Goal: Information Seeking & Learning: Check status

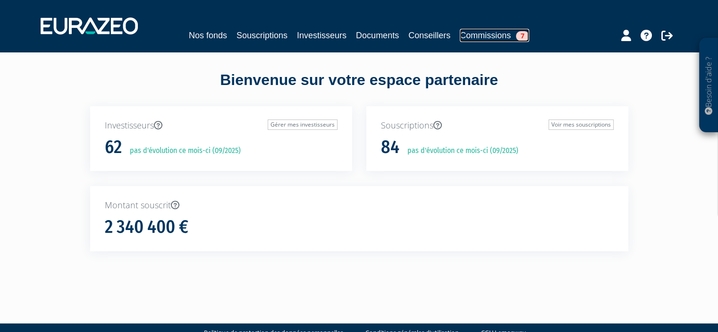
click at [497, 34] on link "Commissions 7" at bounding box center [494, 35] width 69 height 13
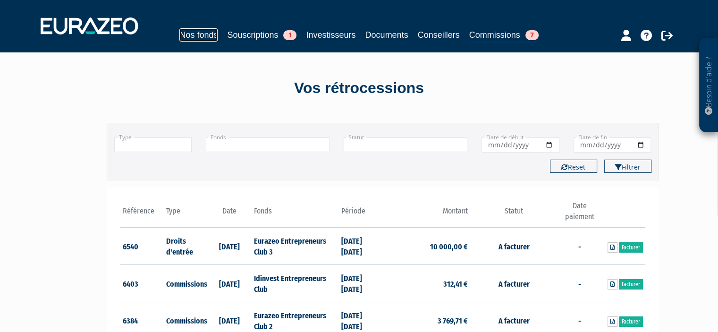
click at [188, 34] on link "Nos fonds" at bounding box center [198, 34] width 38 height 13
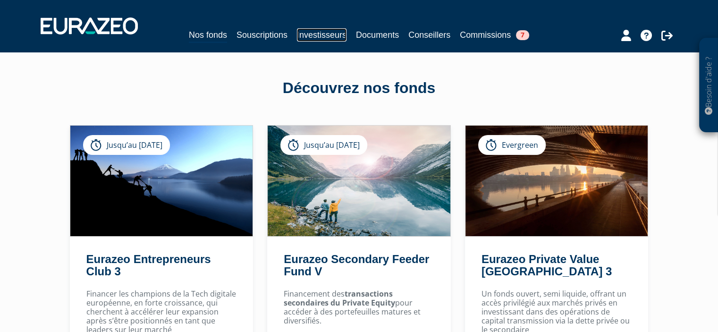
click at [338, 34] on link "Investisseurs" at bounding box center [322, 34] width 50 height 13
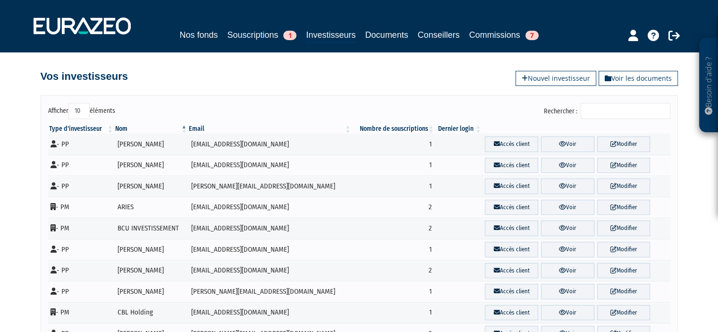
click at [600, 112] on input "Rechercher :" at bounding box center [626, 111] width 90 height 16
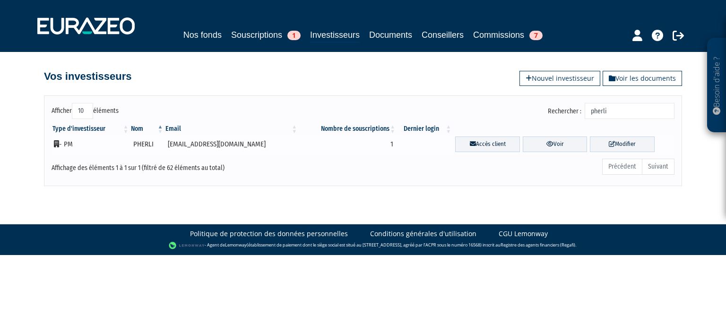
type input "pherli"
click at [148, 144] on td "PHERLI" at bounding box center [147, 144] width 34 height 21
click at [68, 143] on td "- PM" at bounding box center [90, 144] width 78 height 21
click at [546, 142] on icon at bounding box center [549, 144] width 7 height 6
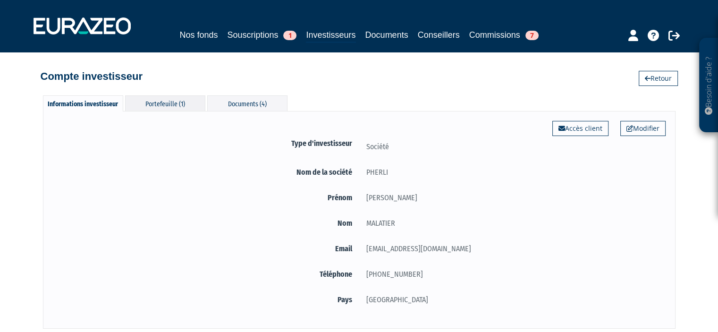
click at [149, 103] on div "Portefeuille (1)" at bounding box center [165, 103] width 80 height 16
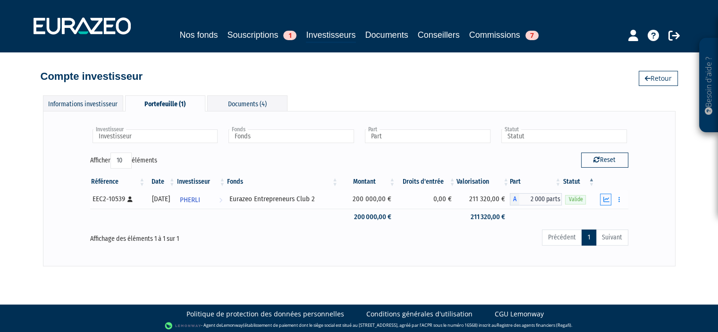
click at [606, 195] on button "button" at bounding box center [605, 200] width 11 height 12
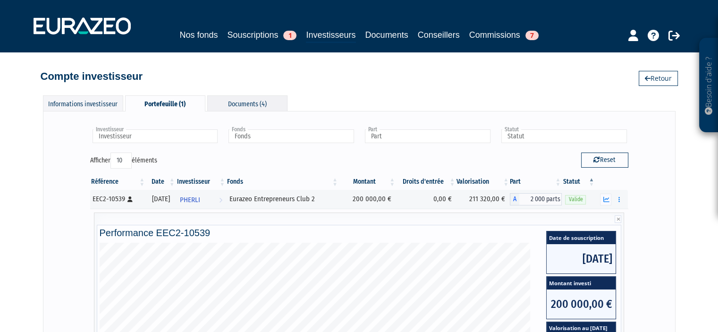
click at [229, 101] on div "Documents (4)" at bounding box center [247, 103] width 80 height 16
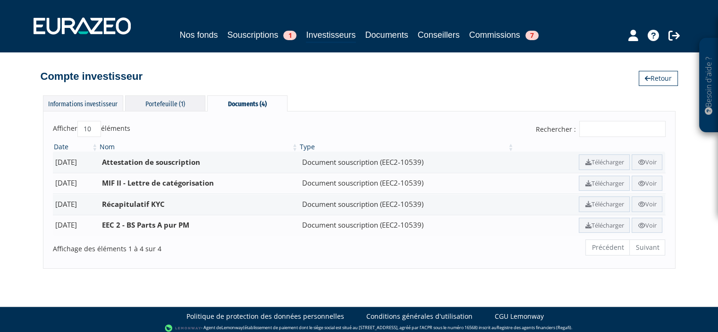
click at [160, 103] on div "Portefeuille (1)" at bounding box center [165, 103] width 80 height 16
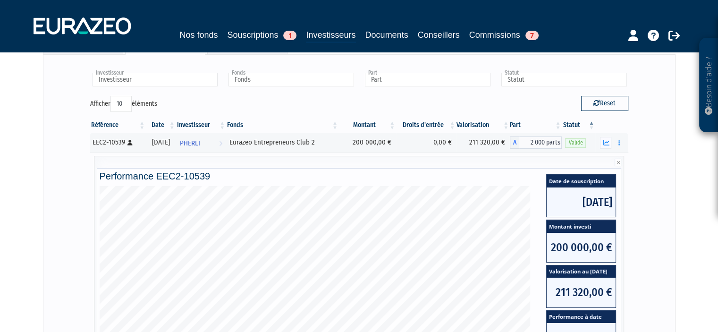
scroll to position [63, 0]
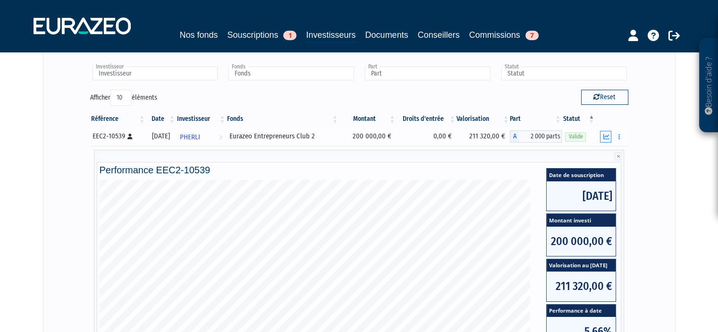
click at [606, 135] on icon "button" at bounding box center [606, 137] width 6 height 6
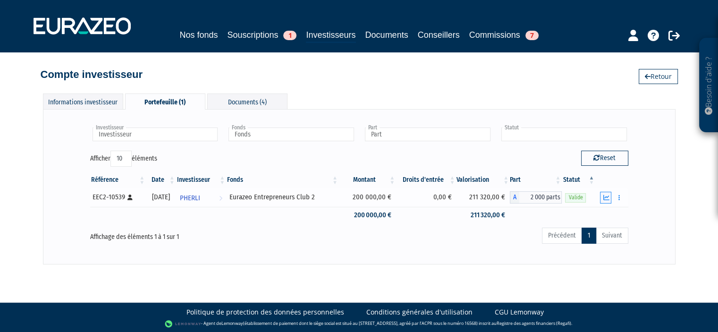
click at [606, 135] on input "text" at bounding box center [565, 135] width 126 height 14
click at [564, 88] on div "Informations investisseur Portefeuille (1) Documents (4) Modifier Accès client …" at bounding box center [359, 174] width 538 height 180
type input "Statut"
click at [623, 198] on button "button" at bounding box center [619, 198] width 11 height 12
click at [606, 197] on icon "button" at bounding box center [606, 198] width 6 height 6
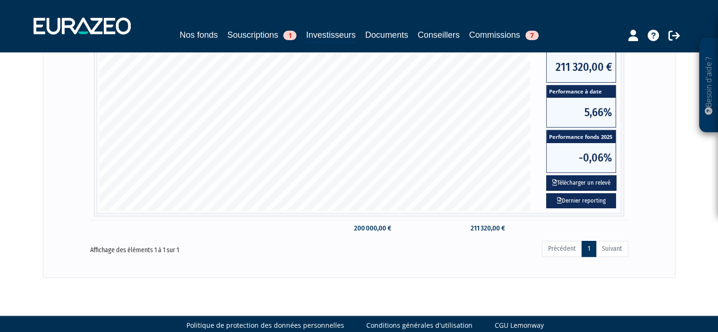
scroll to position [288, 0]
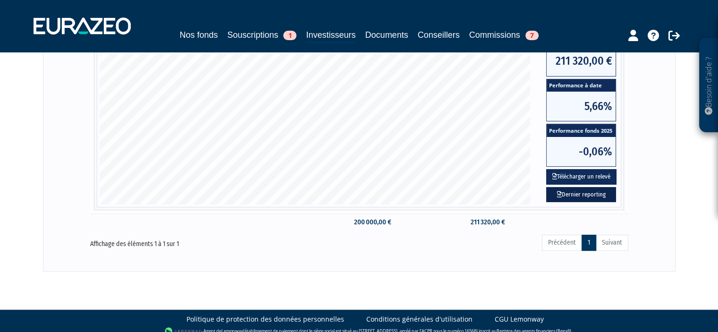
click at [584, 194] on link "Dernier reporting" at bounding box center [582, 195] width 70 height 16
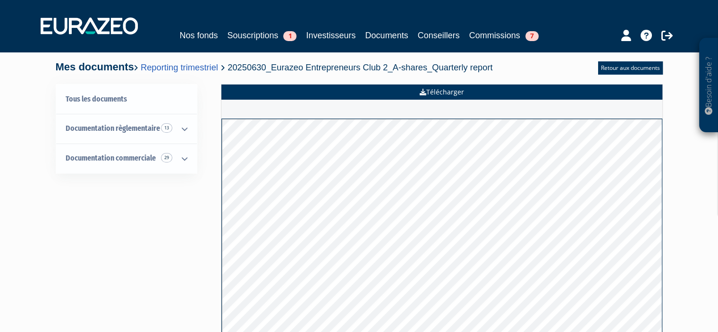
scroll to position [1, 0]
